Goal: Task Accomplishment & Management: Use online tool/utility

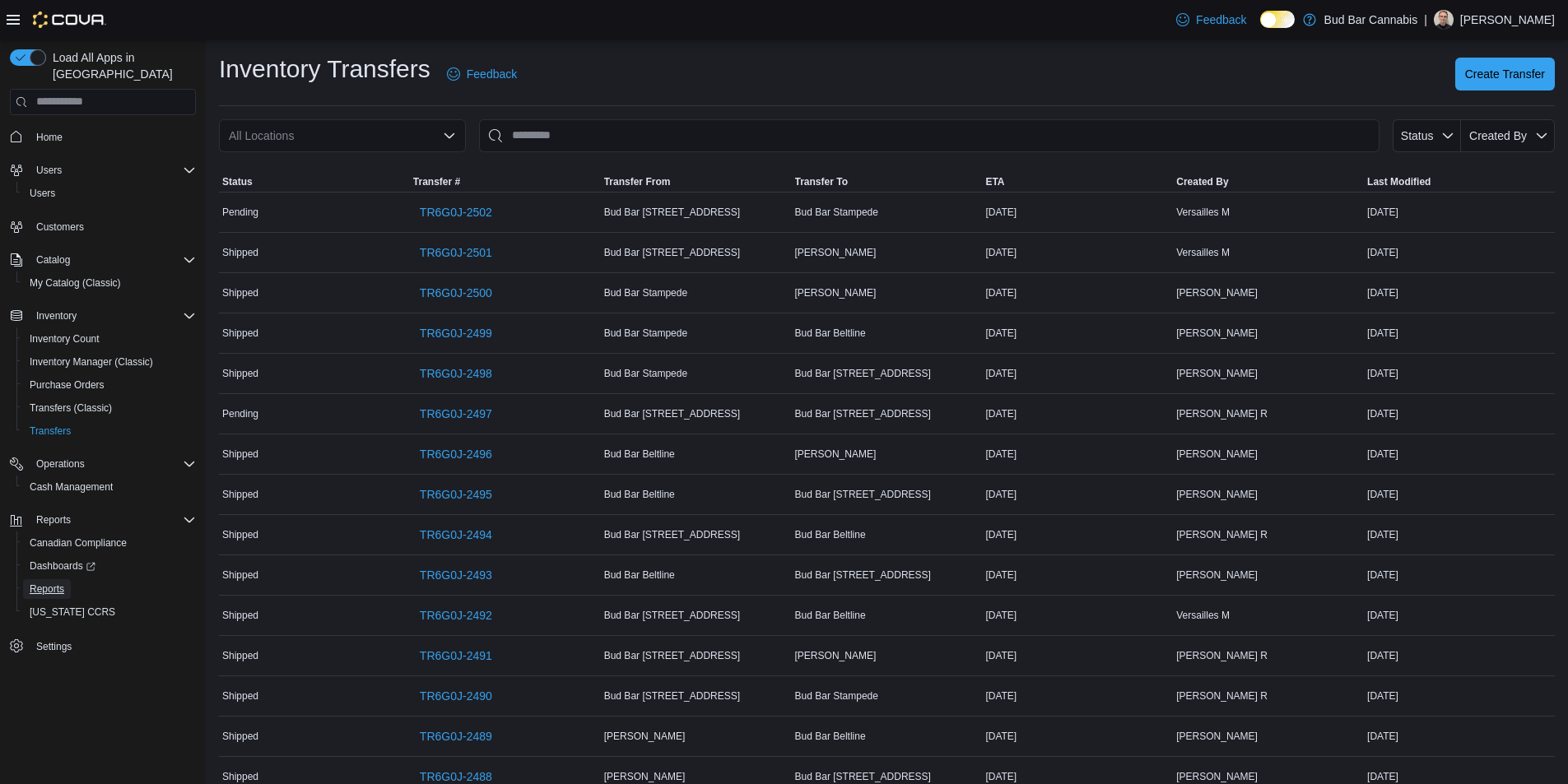
drag, startPoint x: 0, startPoint y: 0, endPoint x: 588, endPoint y: 454, distance: 742.9
click at [42, 579] on span "Reports" at bounding box center [47, 589] width 34 height 19
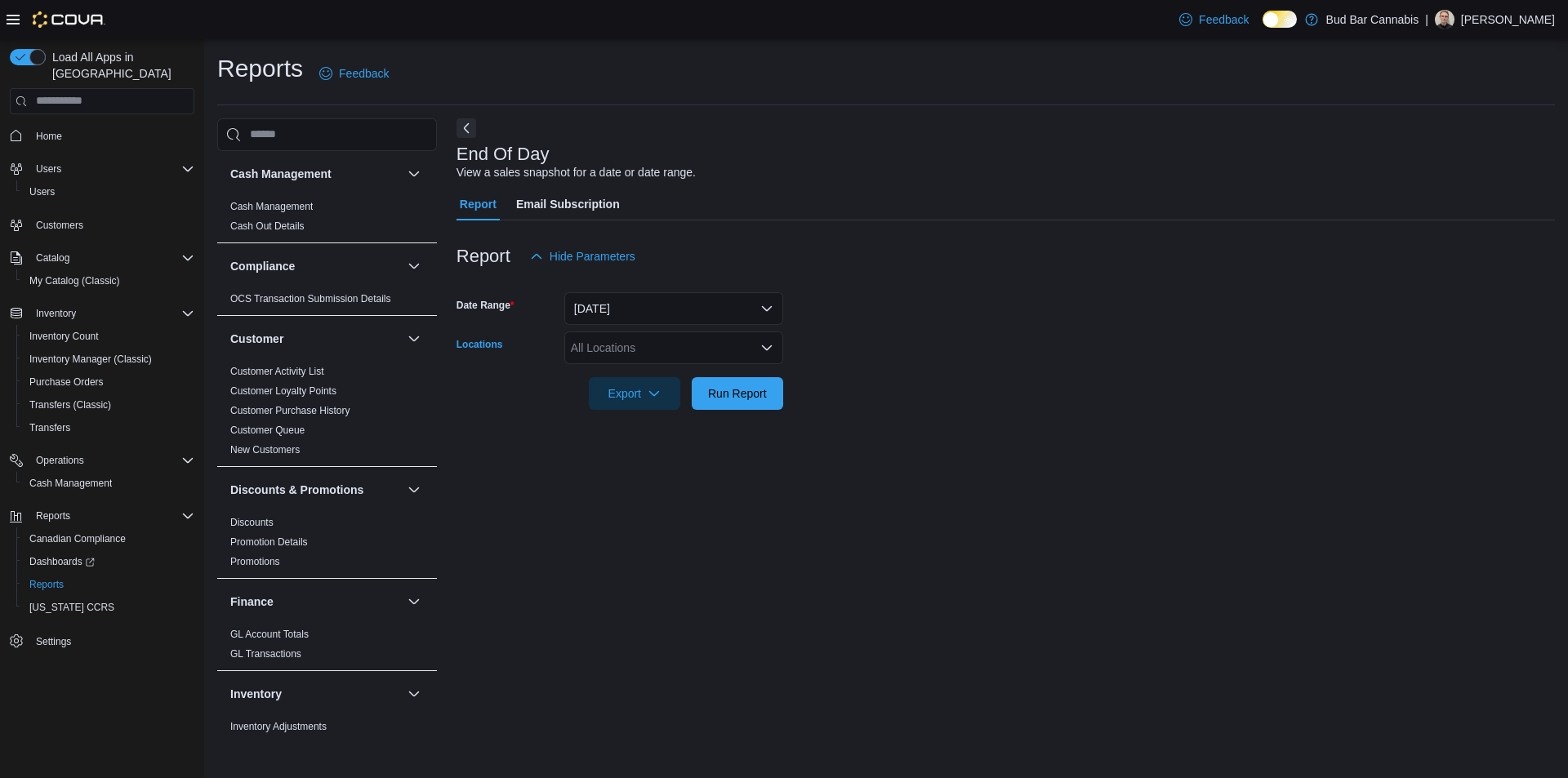
click at [667, 341] on div "All Locations" at bounding box center [674, 347] width 219 height 32
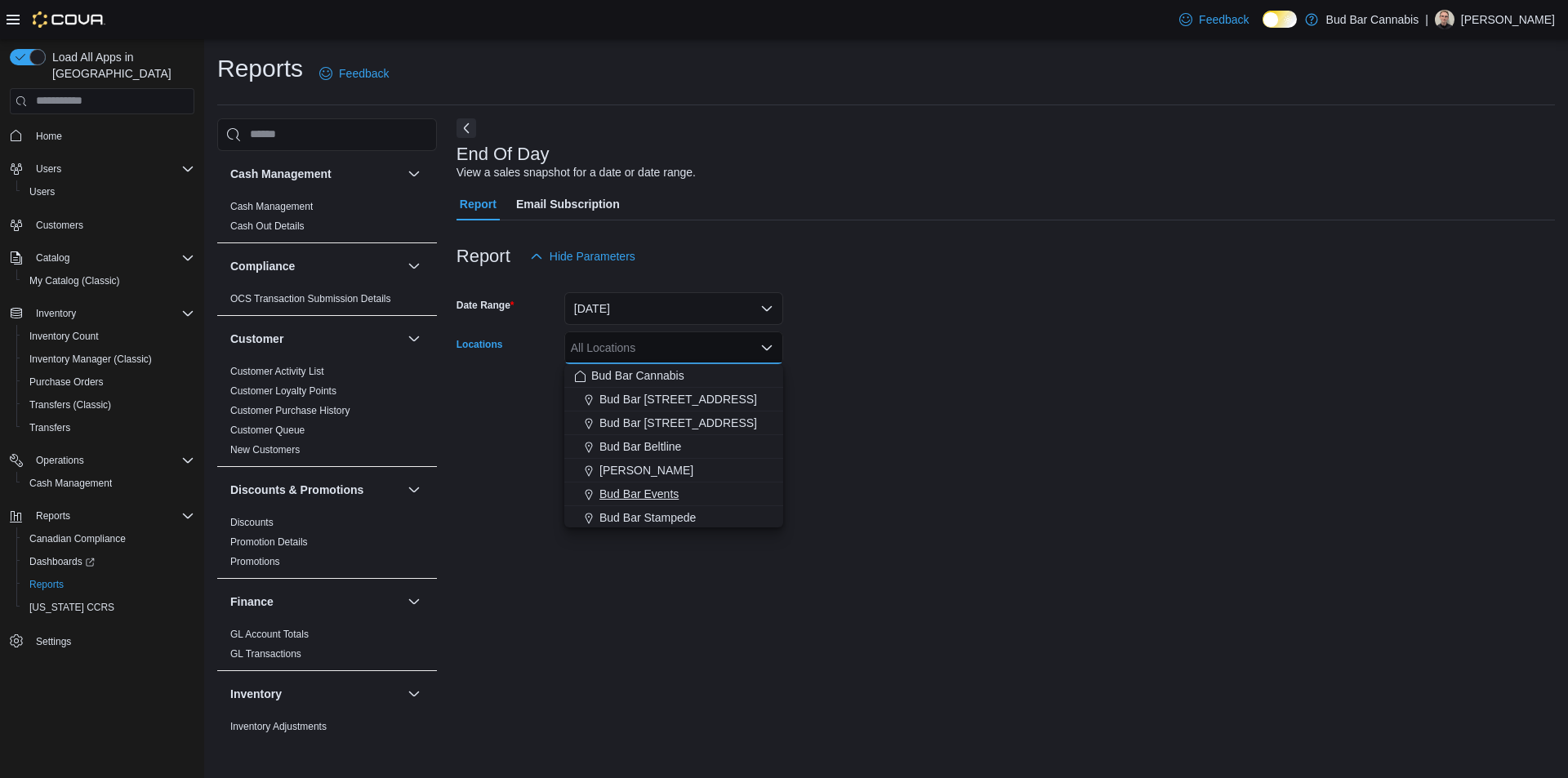
drag, startPoint x: 674, startPoint y: 521, endPoint x: 750, endPoint y: 491, distance: 81.7
click at [674, 521] on span "Bud Bar Stampede" at bounding box center [647, 517] width 96 height 17
click at [910, 421] on div at bounding box center [1005, 420] width 1099 height 19
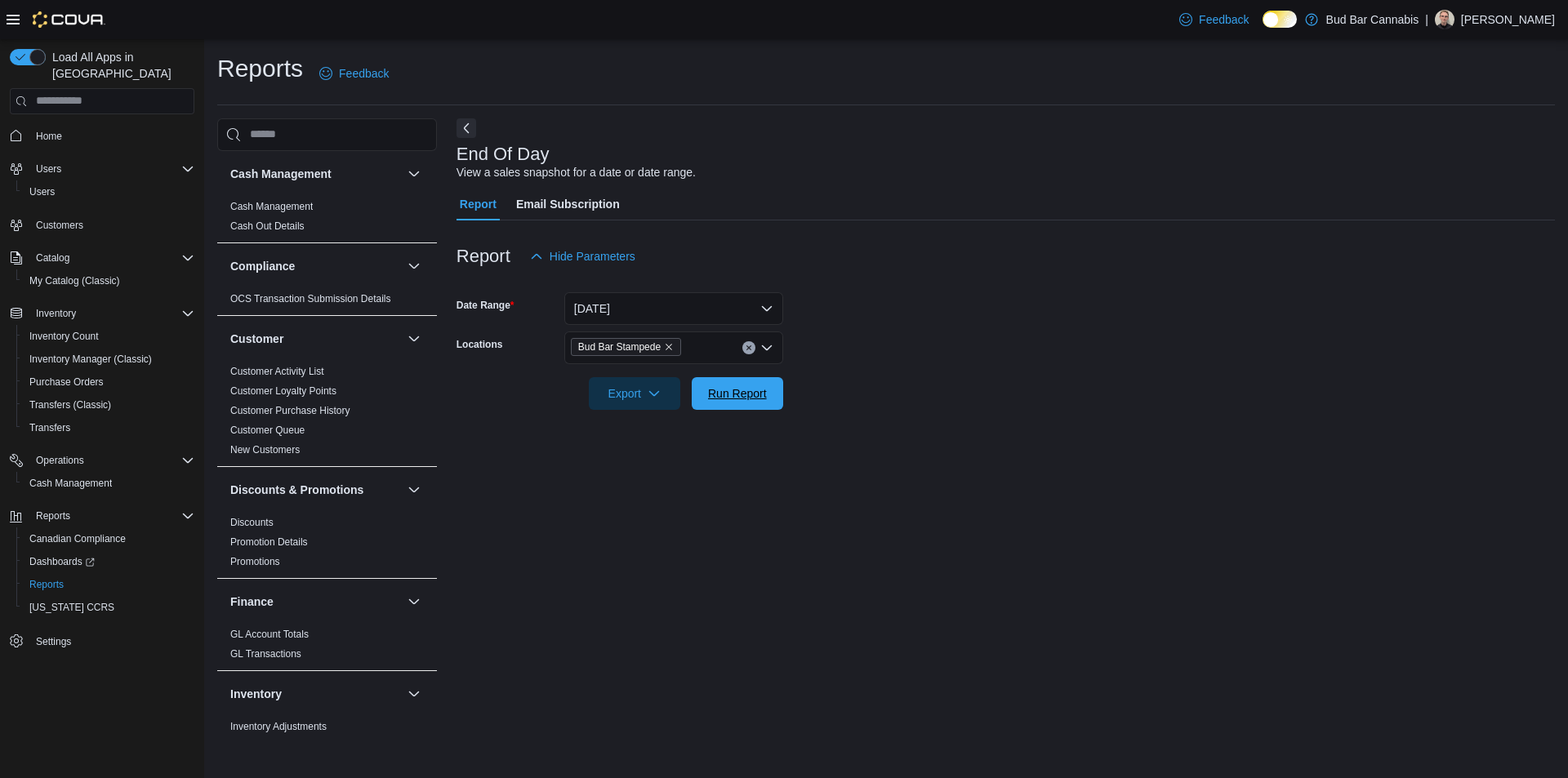
click at [750, 396] on span "Run Report" at bounding box center [737, 393] width 58 height 17
